Goal: Navigation & Orientation: Understand site structure

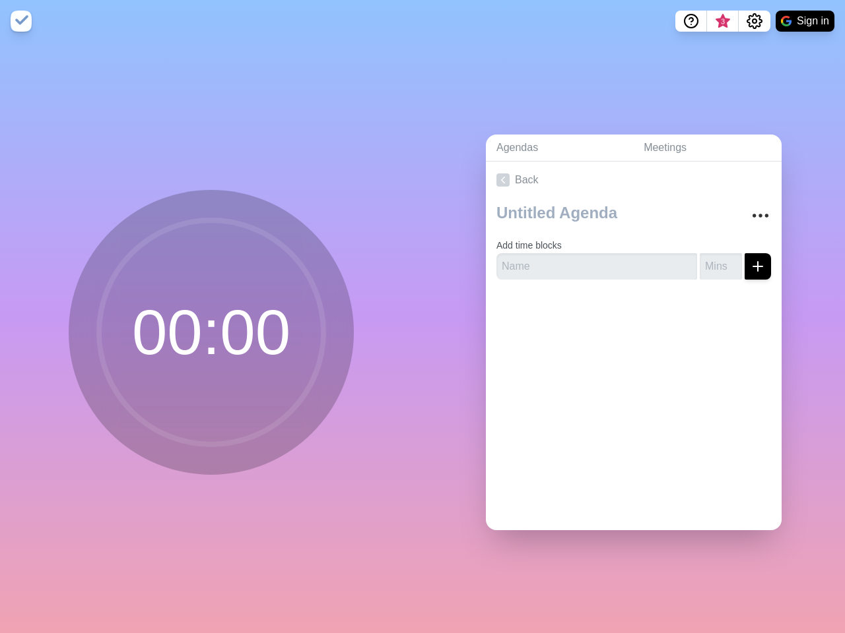
click at [422, 317] on div "Agendas Meetings Back Add time blocks" at bounding box center [633, 337] width 422 height 591
click at [690, 21] on icon "Help" at bounding box center [691, 20] width 4 height 4
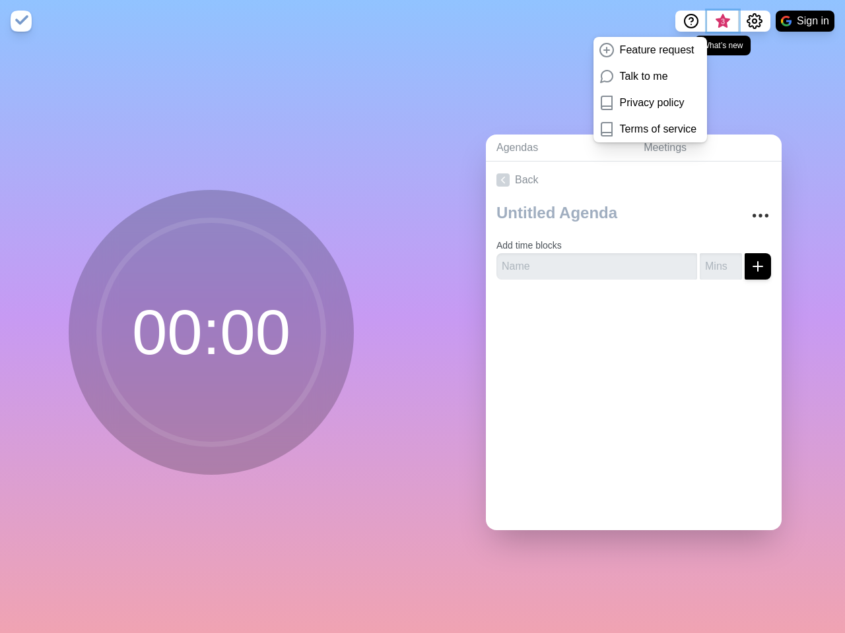
click at [722, 21] on span "3" at bounding box center [722, 21] width 11 height 11
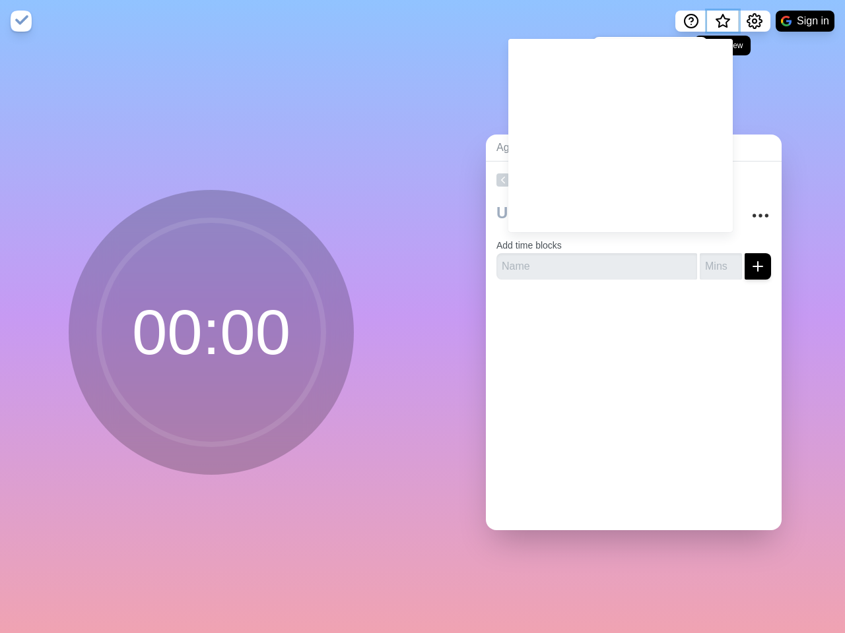
click at [722, 25] on span "What’s new" at bounding box center [722, 21] width 7 height 7
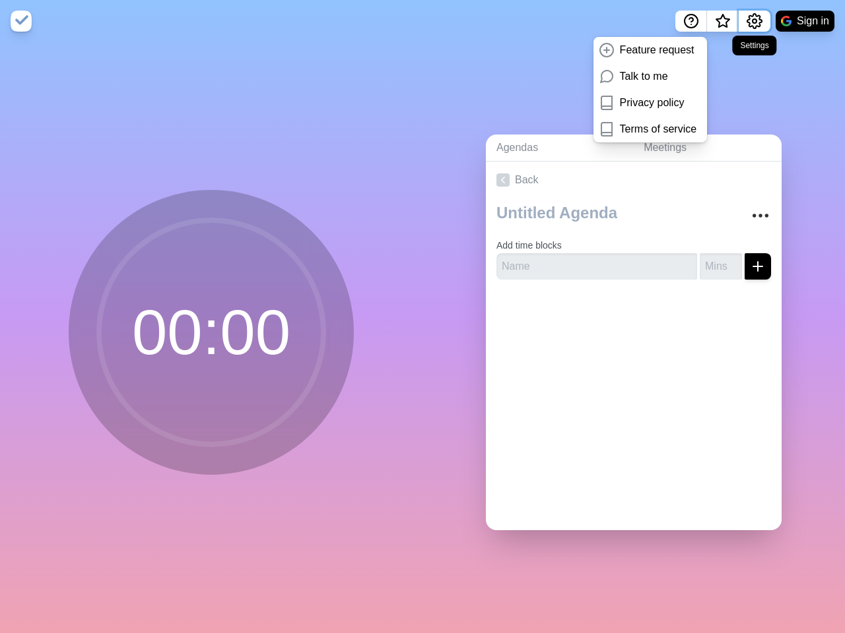
click at [754, 21] on icon "Settings" at bounding box center [754, 21] width 16 height 16
click at [804, 21] on button "Sign in" at bounding box center [804, 21] width 59 height 21
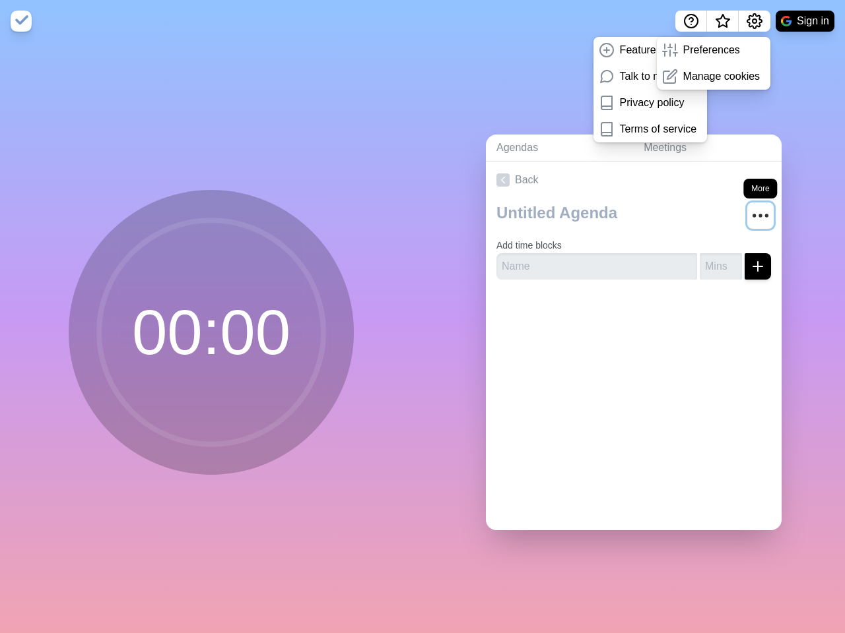
click at [759, 214] on circle "More" at bounding box center [760, 215] width 2 height 2
